Goal: Task Accomplishment & Management: Use online tool/utility

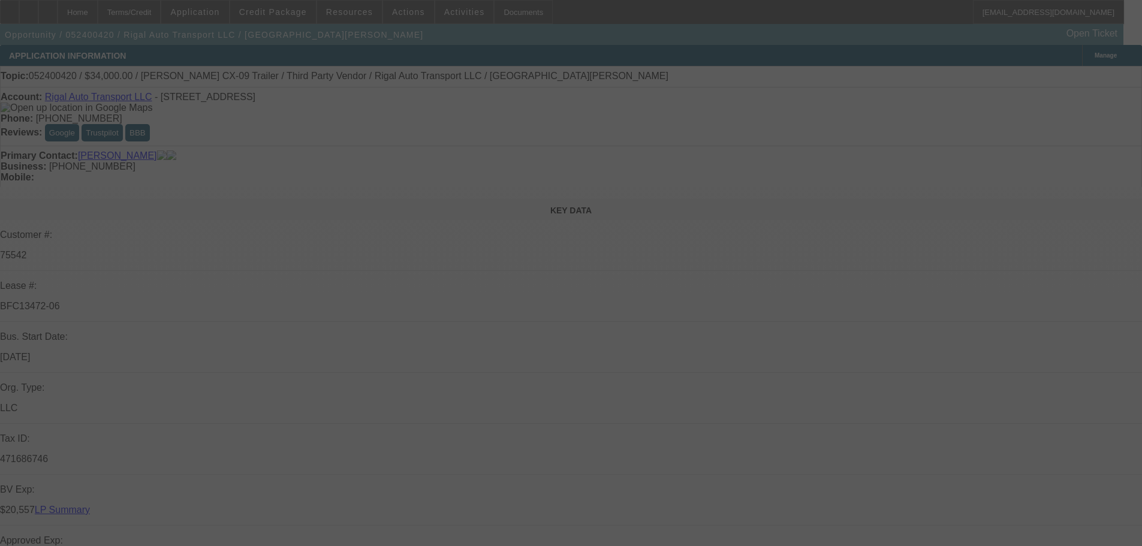
select select "0"
select select "2"
select select "0"
select select "6"
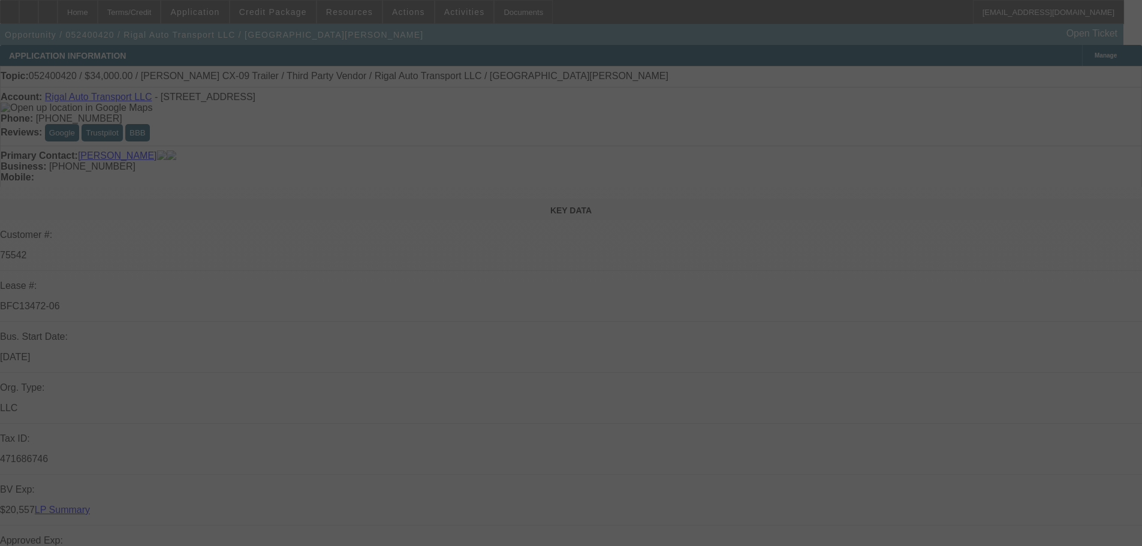
select select "0"
select select "2"
select select "0"
select select "6"
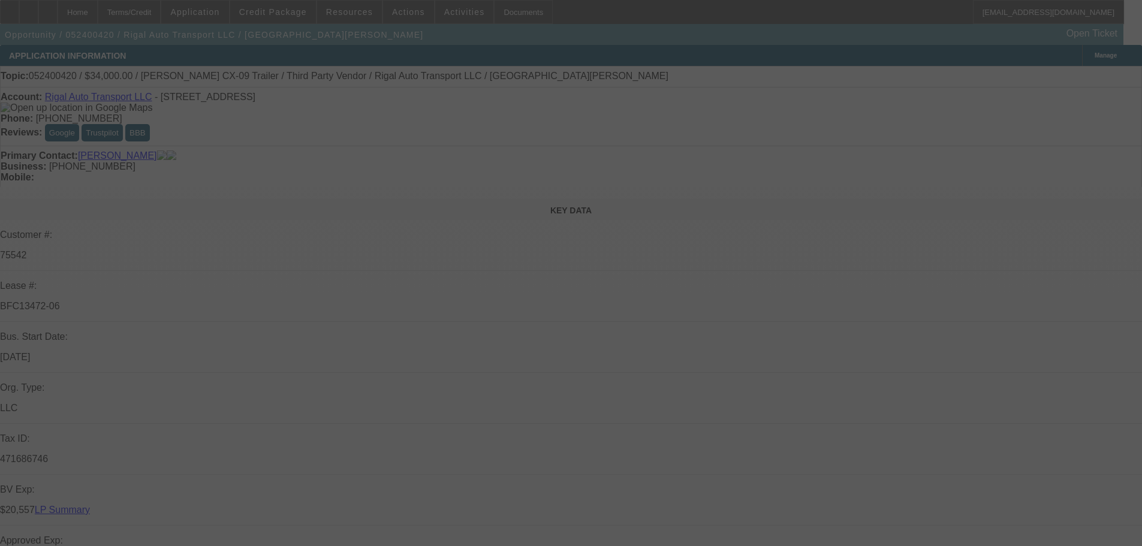
select select "0"
select select "2"
select select "0"
select select "6"
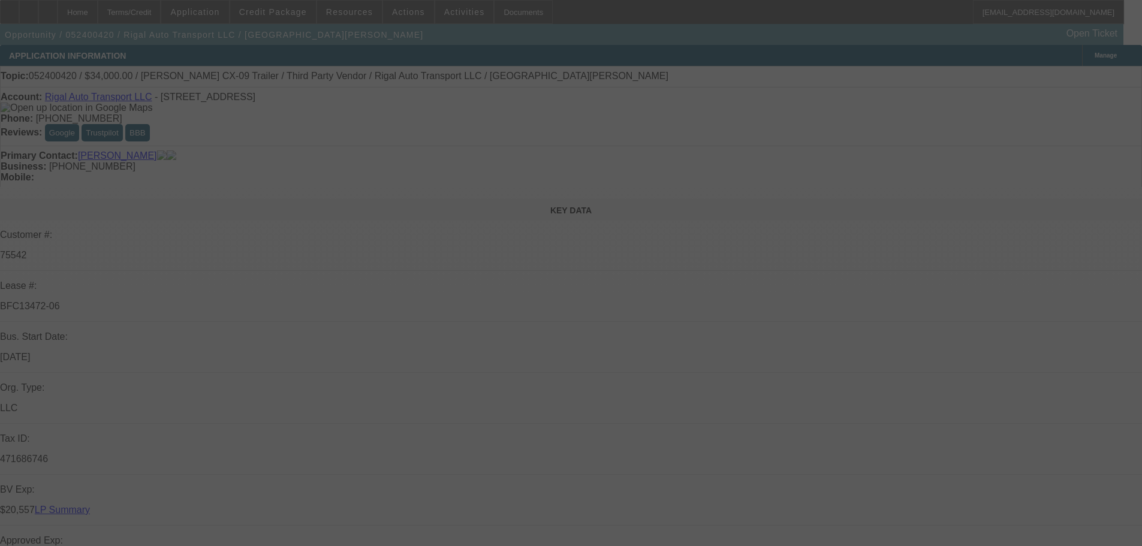
select select "0"
select select "6"
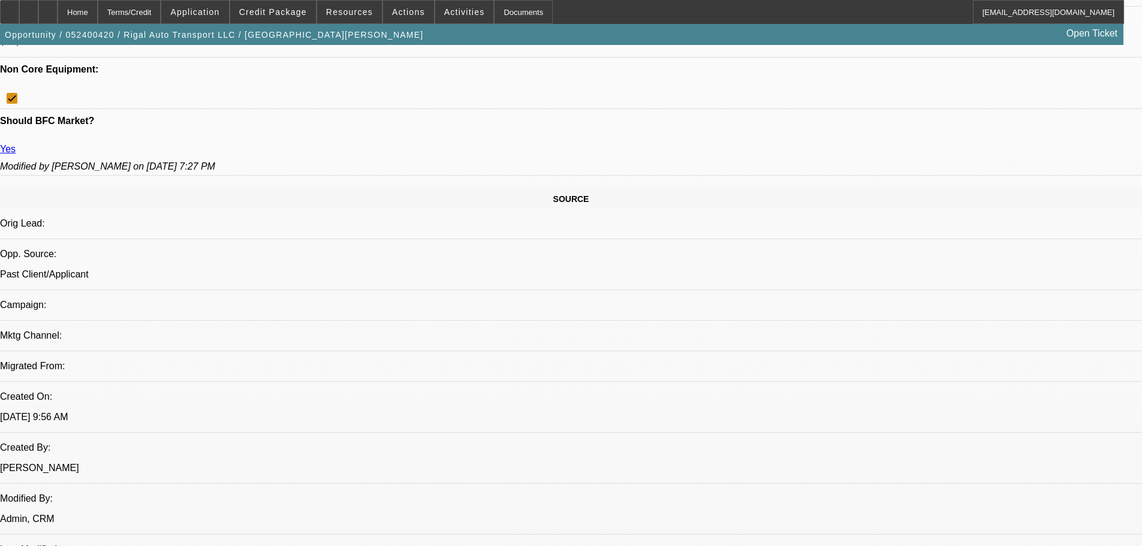
scroll to position [839, 0]
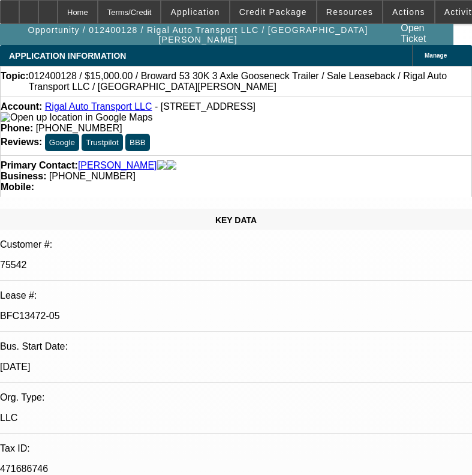
select select "0"
select select "2"
select select "0"
select select "6"
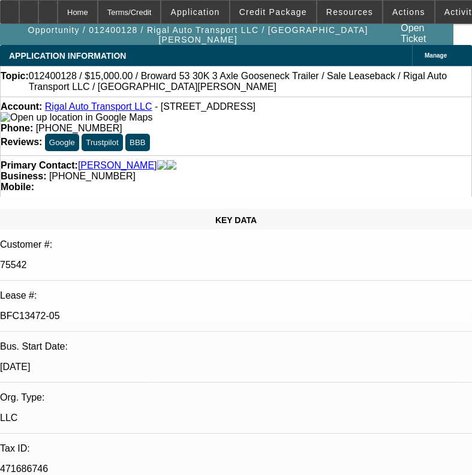
select select "0"
select select "2"
select select "0"
select select "6"
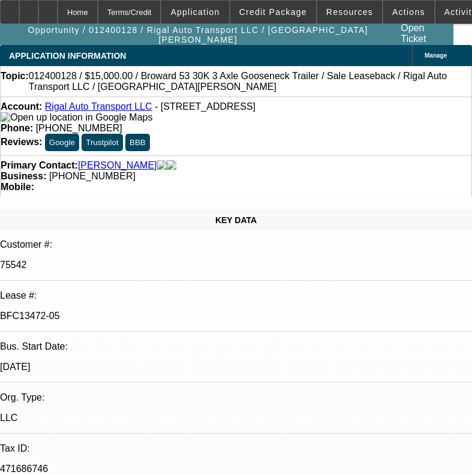
select select "0"
select select "2"
select select "0"
select select "6"
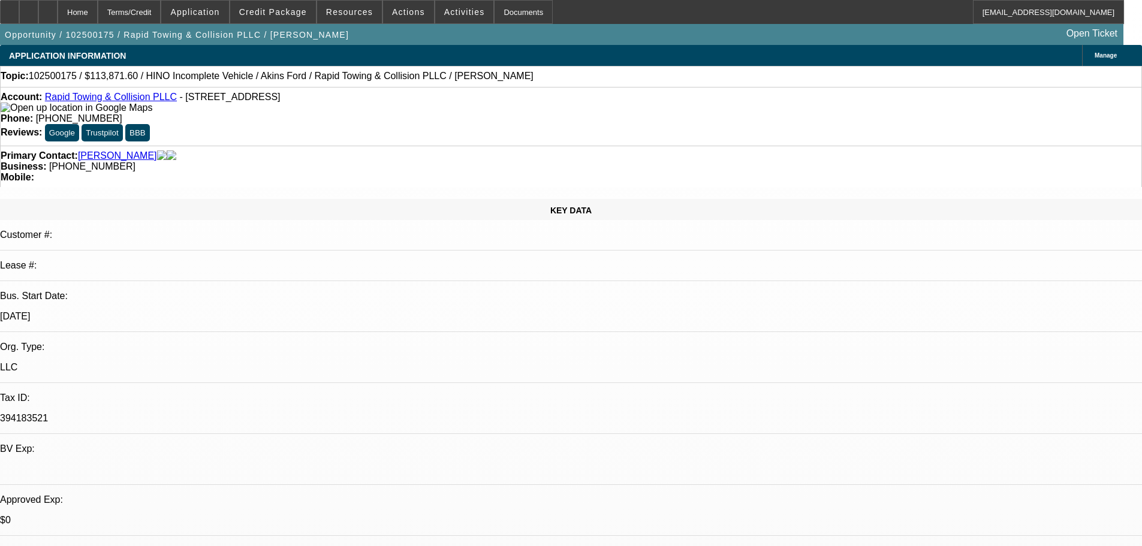
select select "0.1"
select select "0"
select select "6"
select select "0"
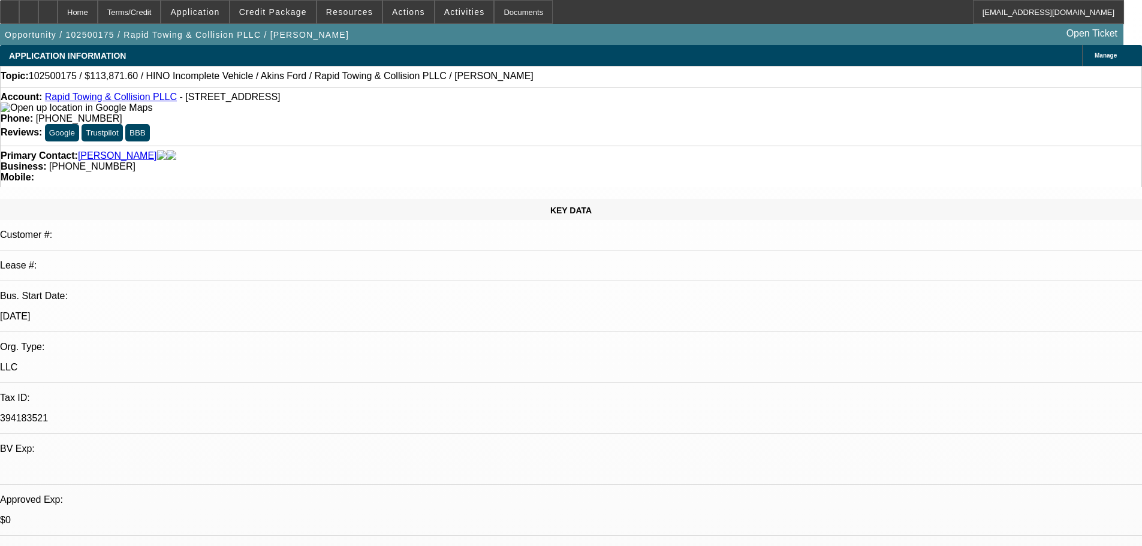
select select "0"
select select "6"
select select "0.2"
select select "2"
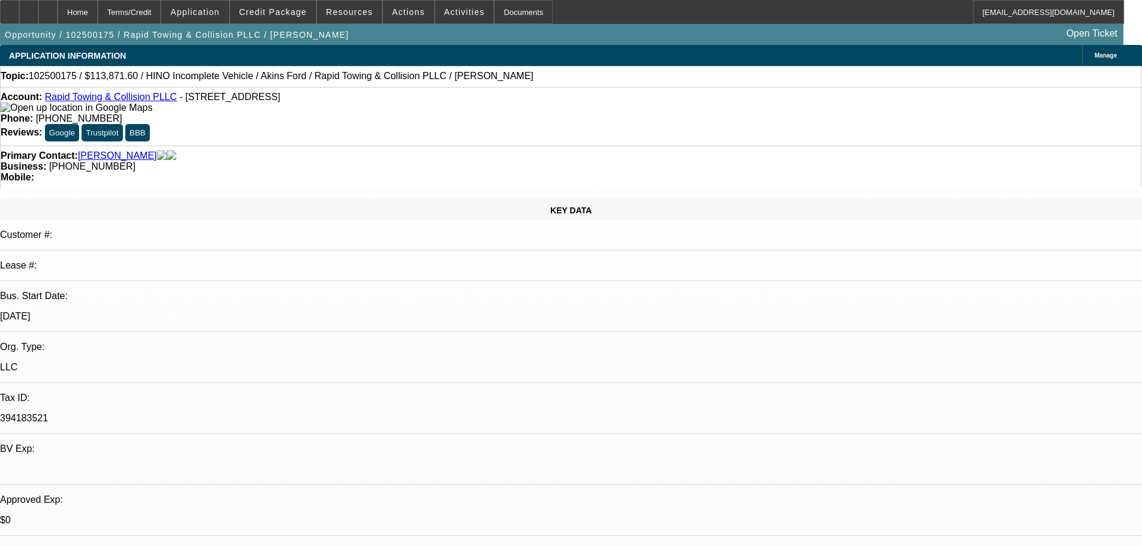
select select "0.1"
select select "4"
select select "0"
select select "2"
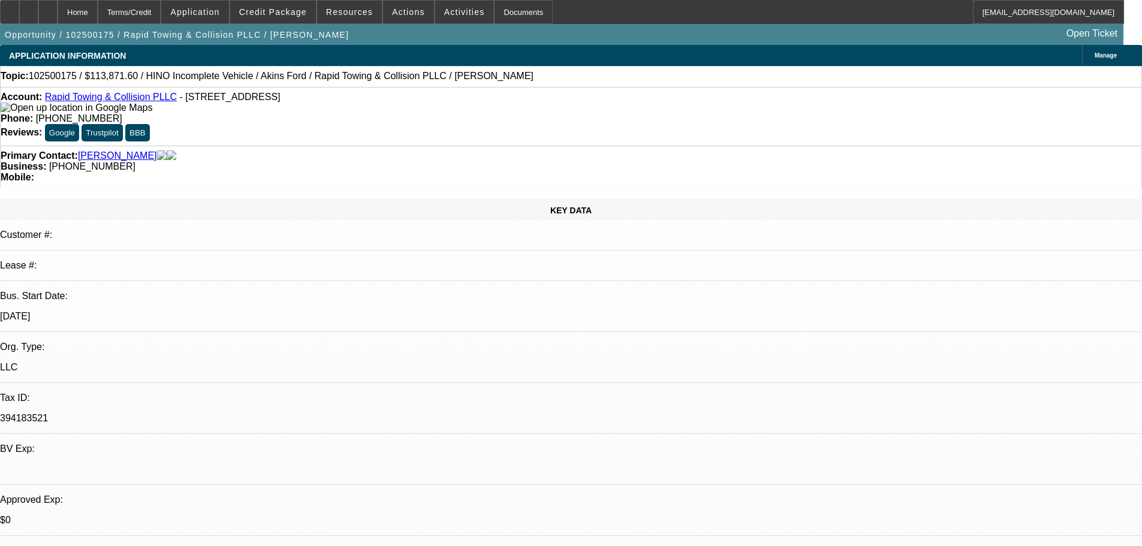
select select "0.1"
select select "4"
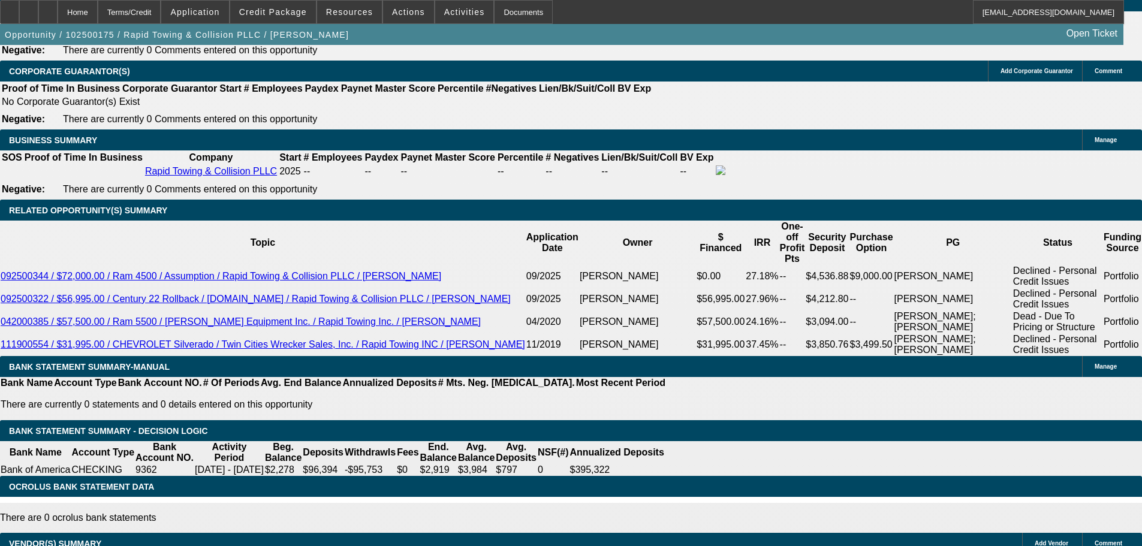
scroll to position [2098, 0]
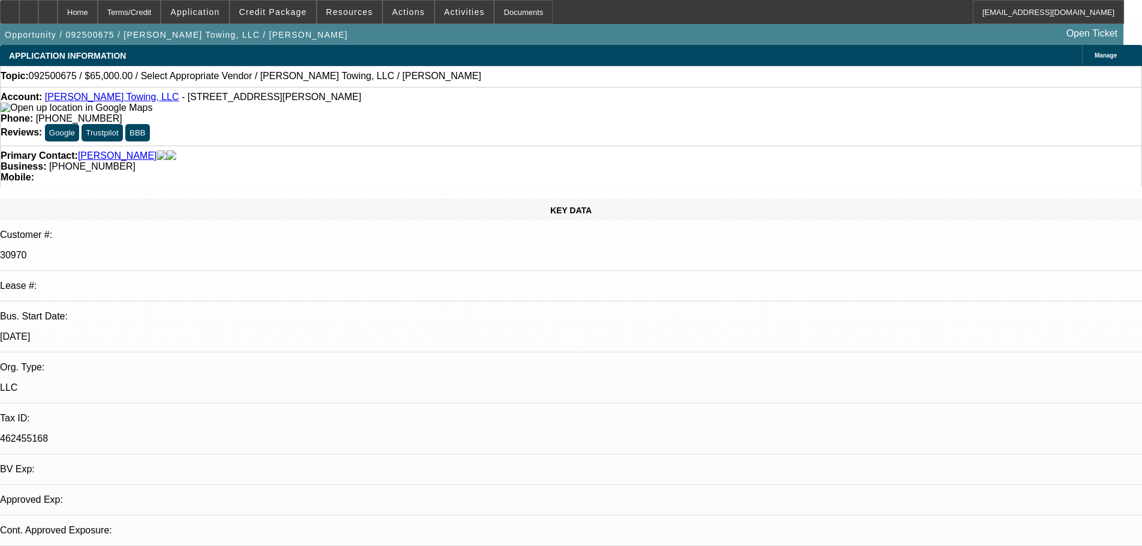
select select "0"
select select "2"
select select "0.1"
select select "4"
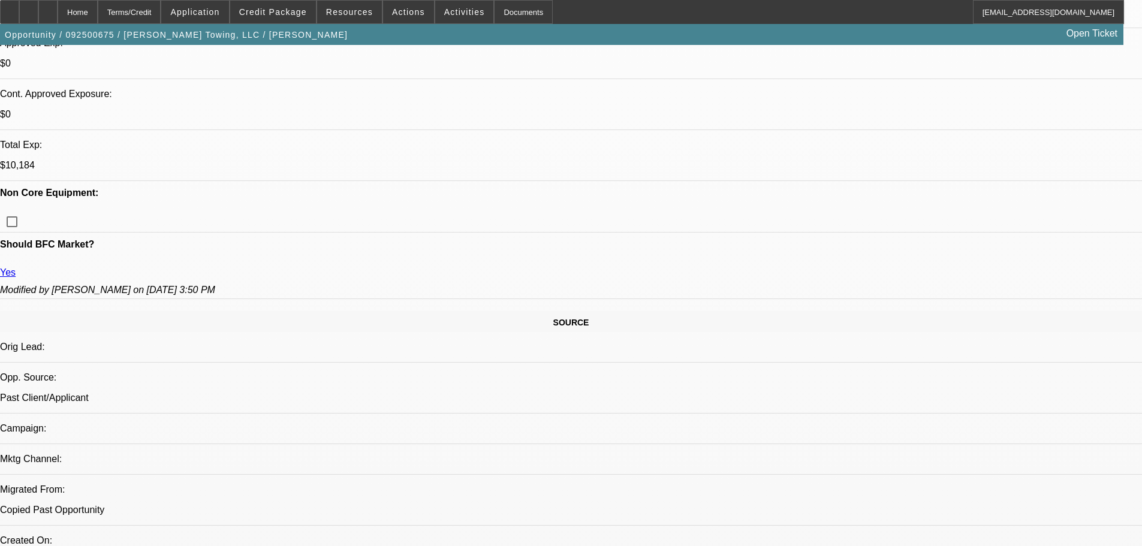
scroll to position [477, 0]
click at [10, 8] on icon at bounding box center [10, 8] width 0 height 0
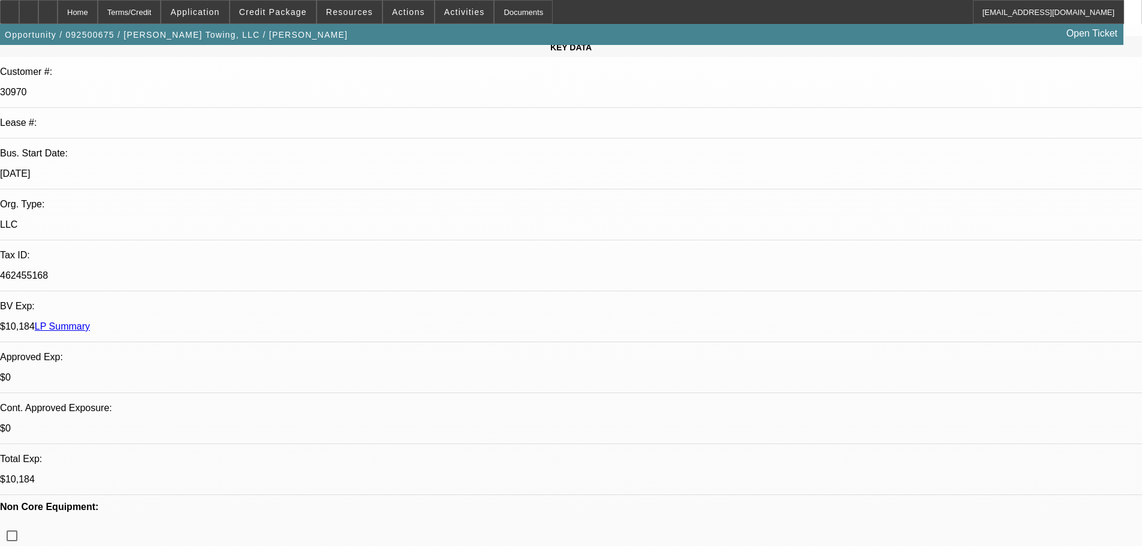
scroll to position [180, 0]
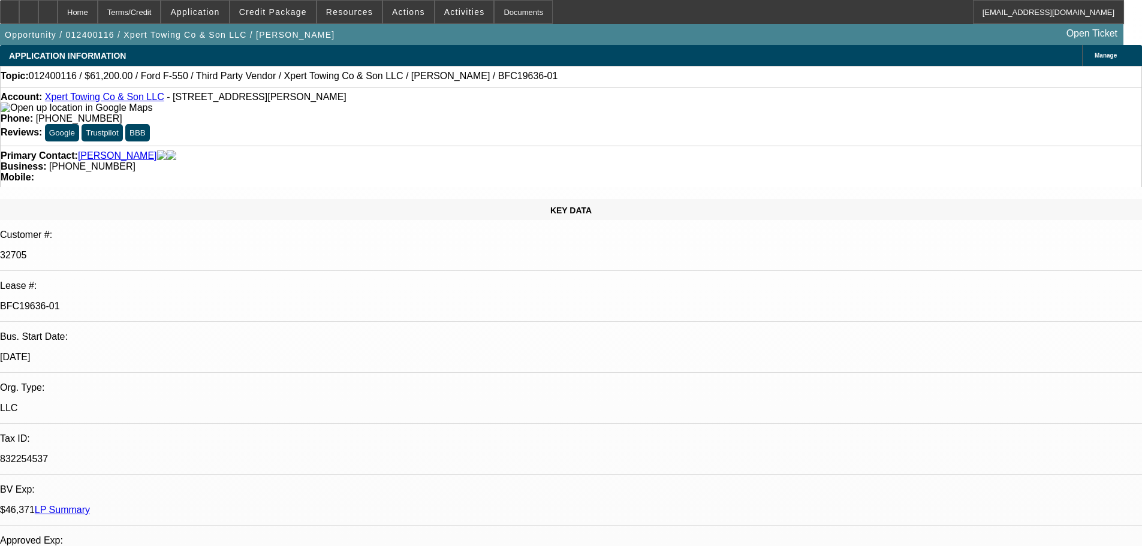
select select "0.15"
select select "2"
select select "0.1"
select select "4"
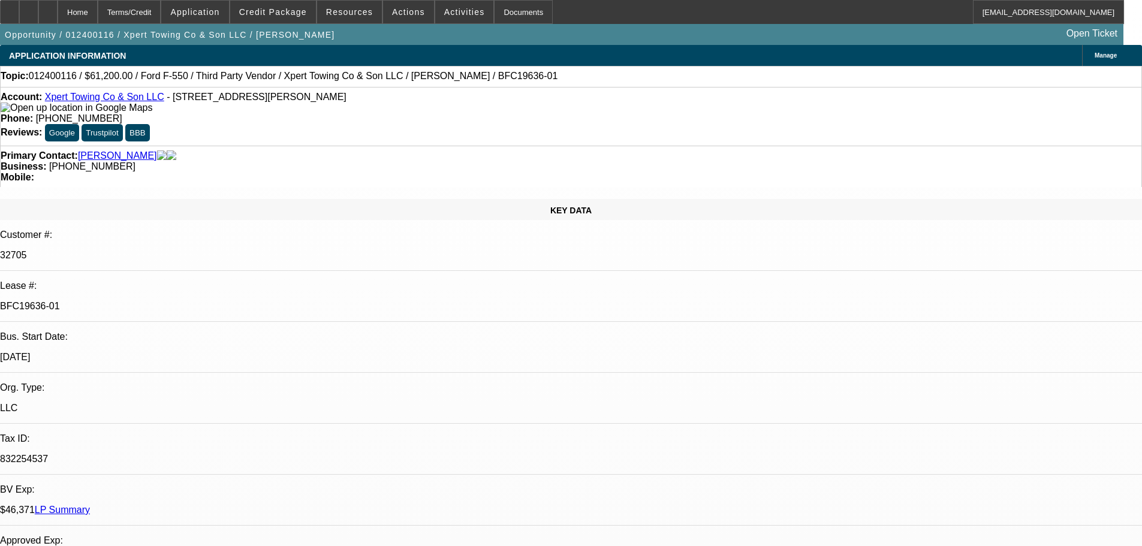
select select "0.15"
select select "2"
select select "0.1"
select select "4"
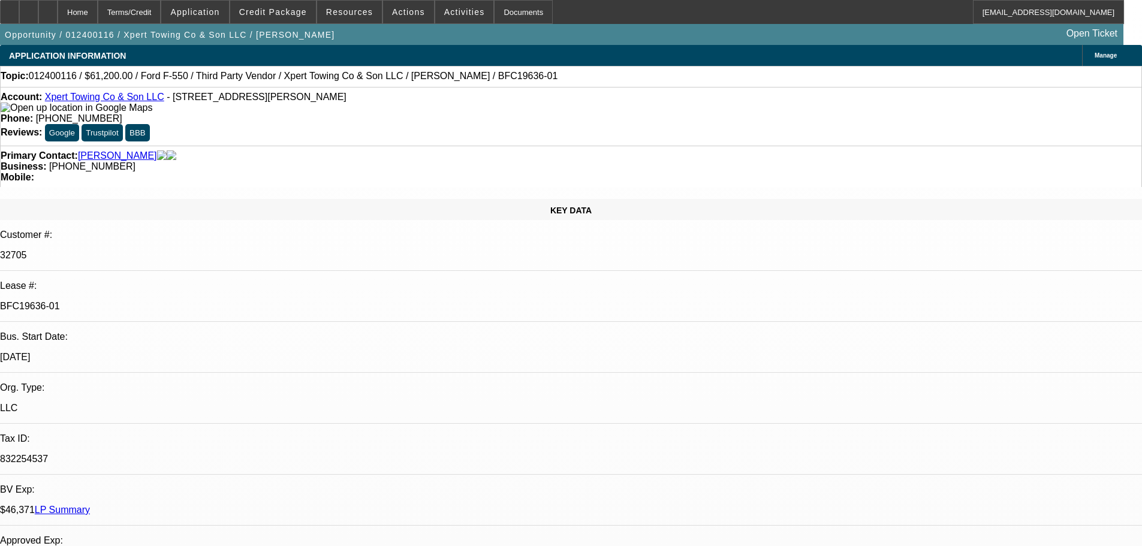
select select "0.15"
select select "2"
select select "0.1"
select select "4"
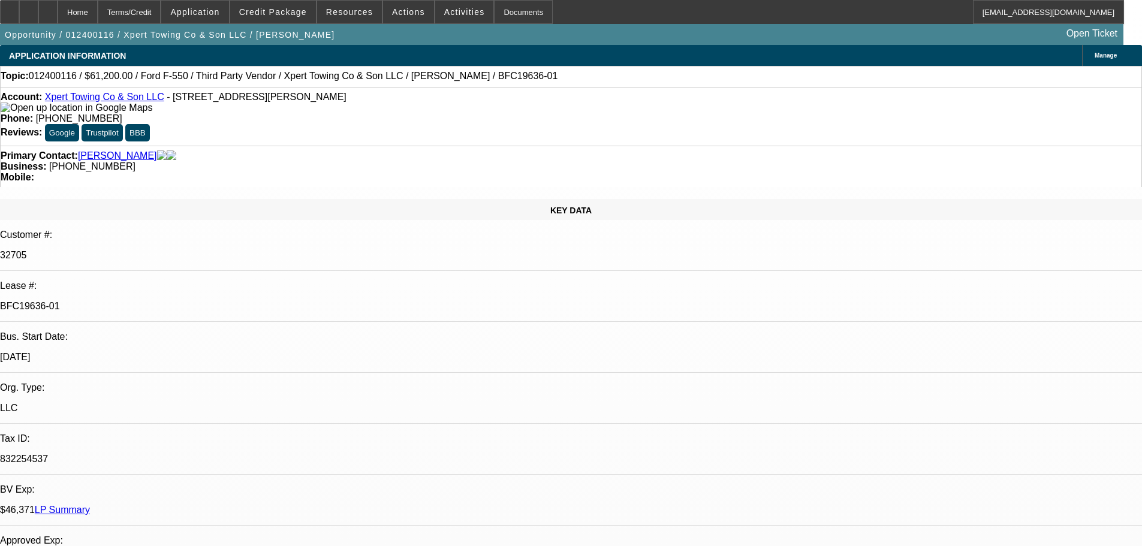
select select "0.15"
select select "2"
select select "0.1"
select select "4"
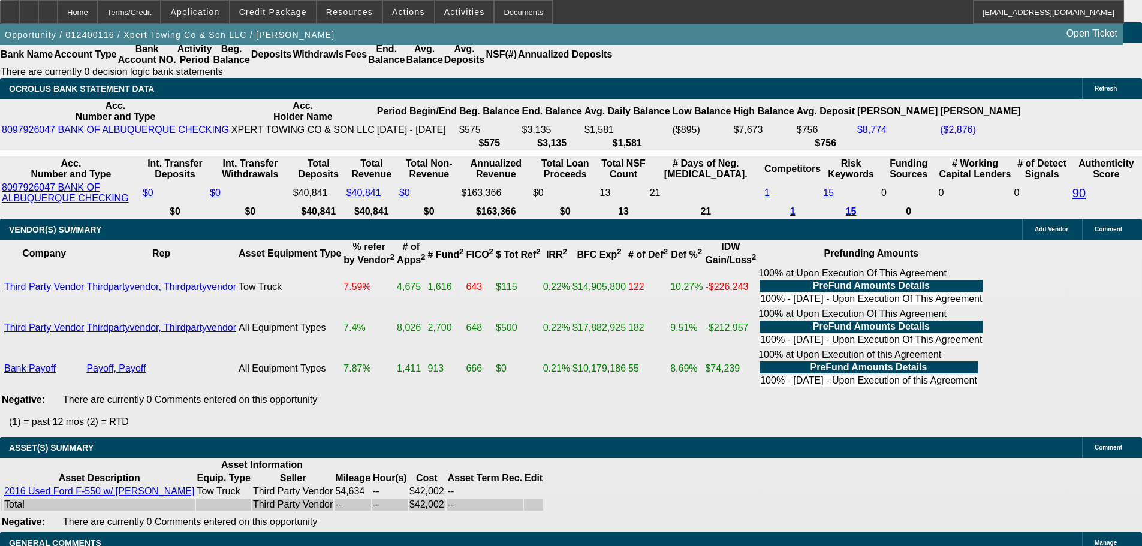
scroll to position [3537, 0]
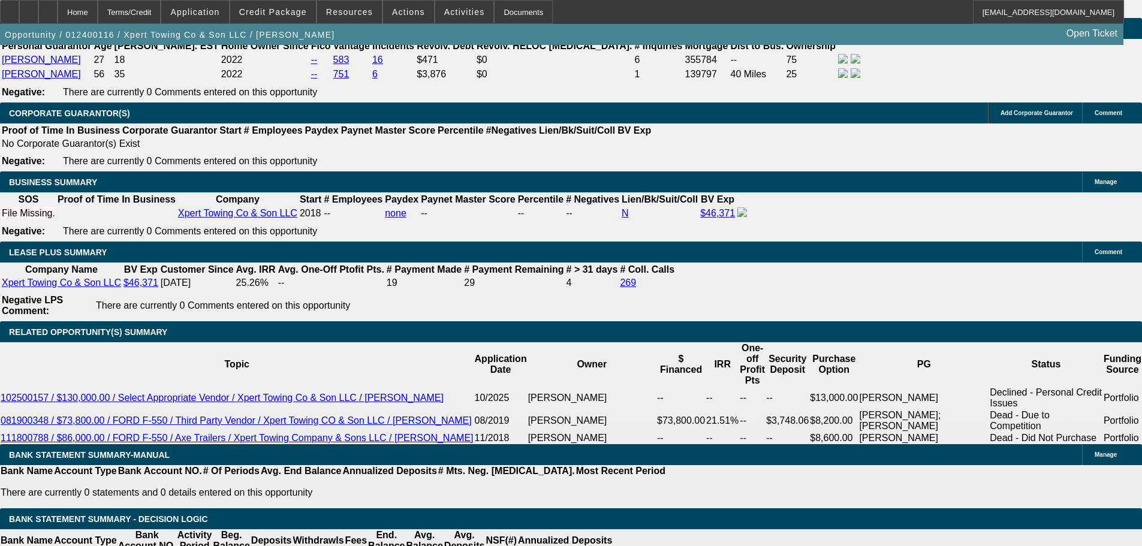
scroll to position [2158, 0]
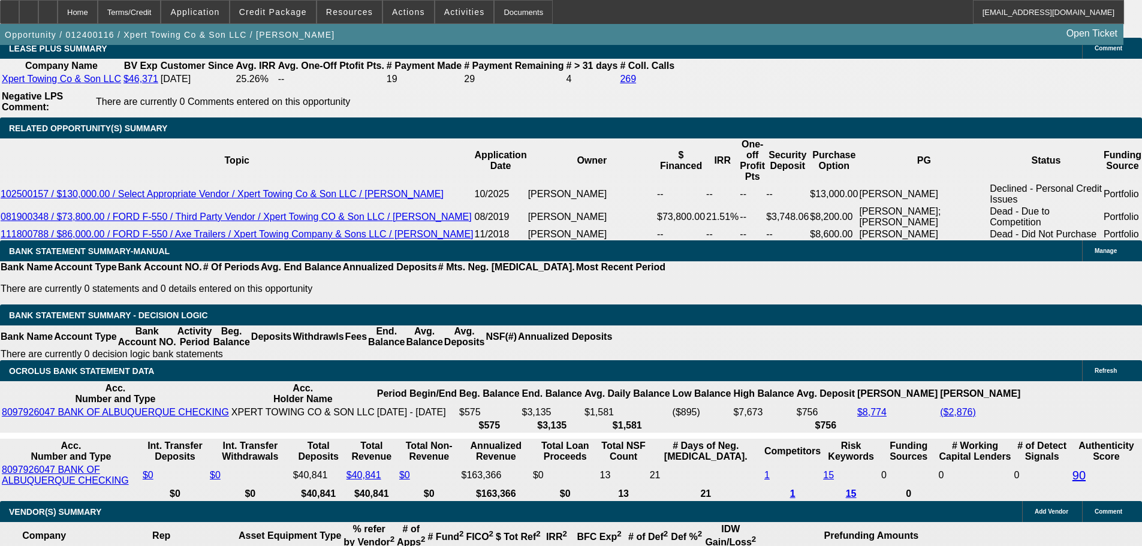
scroll to position [169, 0]
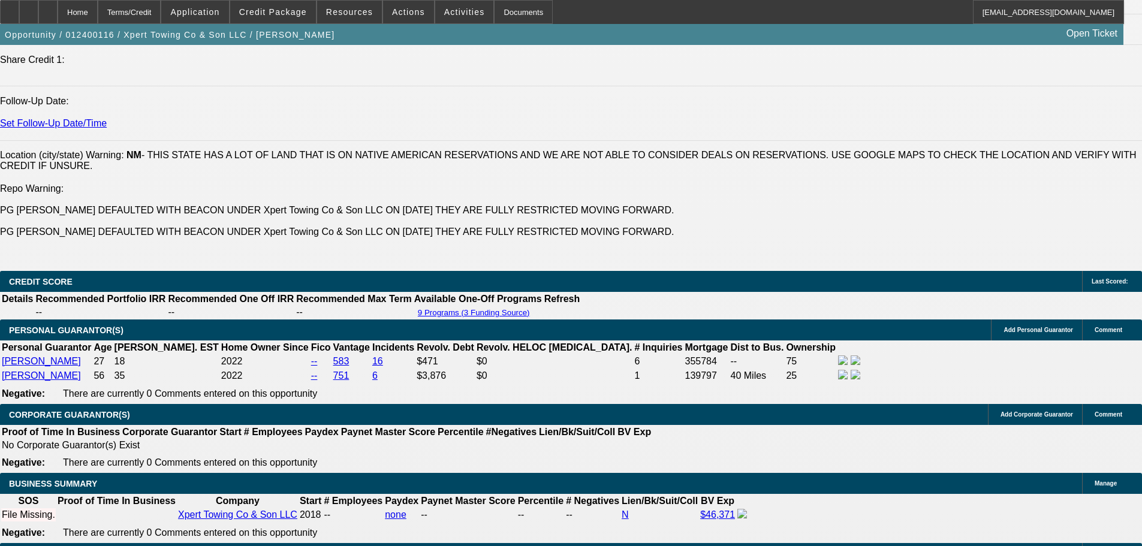
scroll to position [1679, 0]
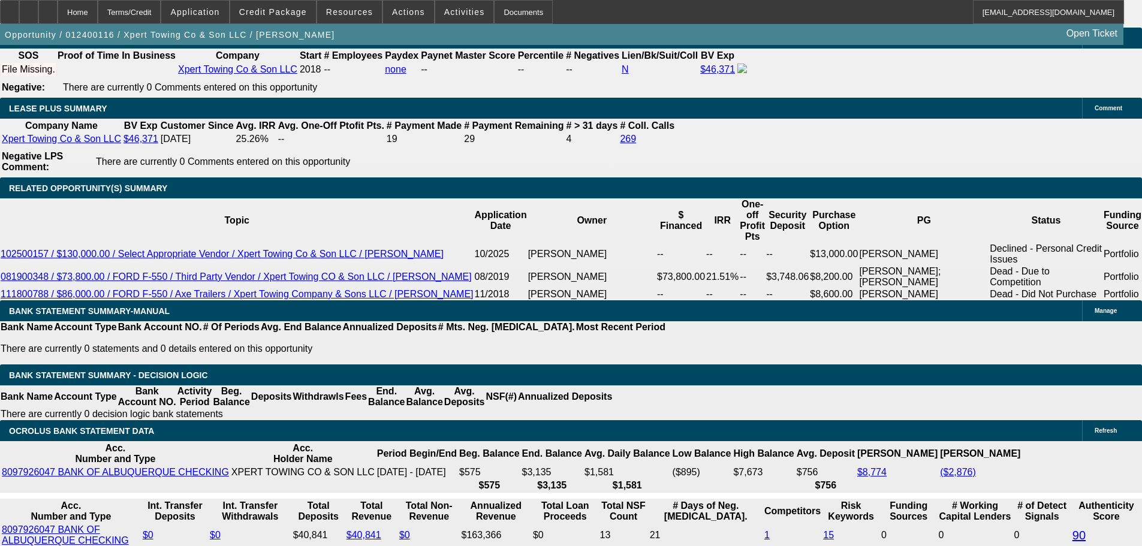
scroll to position [2578, 0]
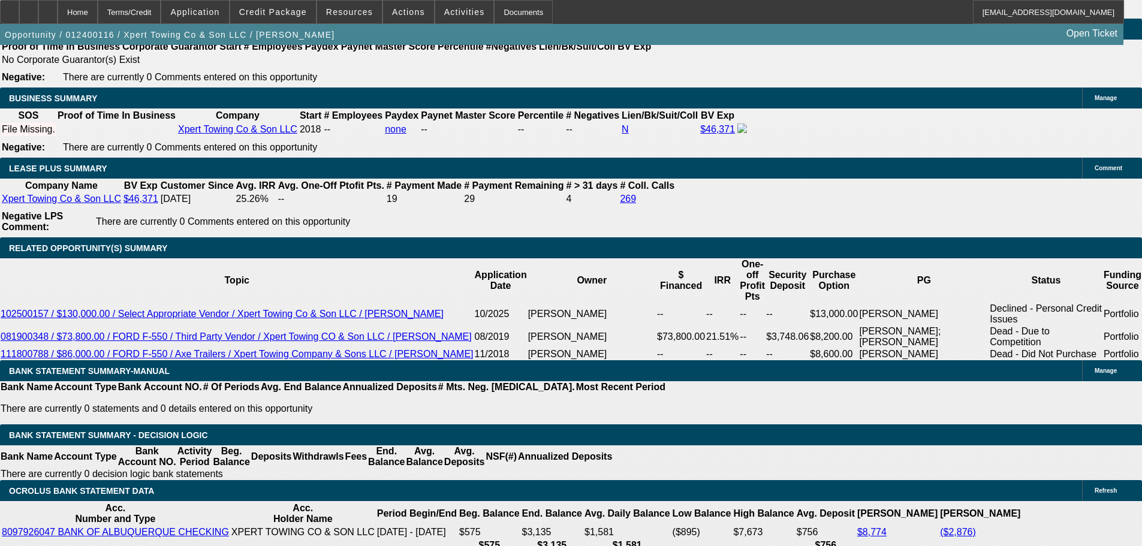
scroll to position [3058, 0]
click at [291, 7] on span at bounding box center [273, 12] width 86 height 29
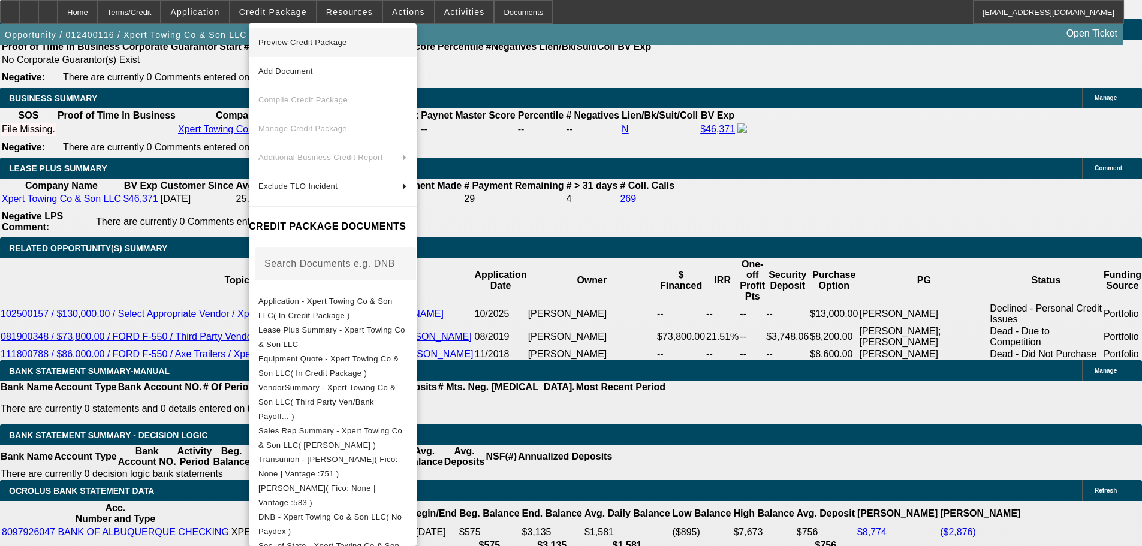
click at [305, 42] on span "Preview Credit Package" at bounding box center [302, 42] width 89 height 9
